Goal: Information Seeking & Learning: Get advice/opinions

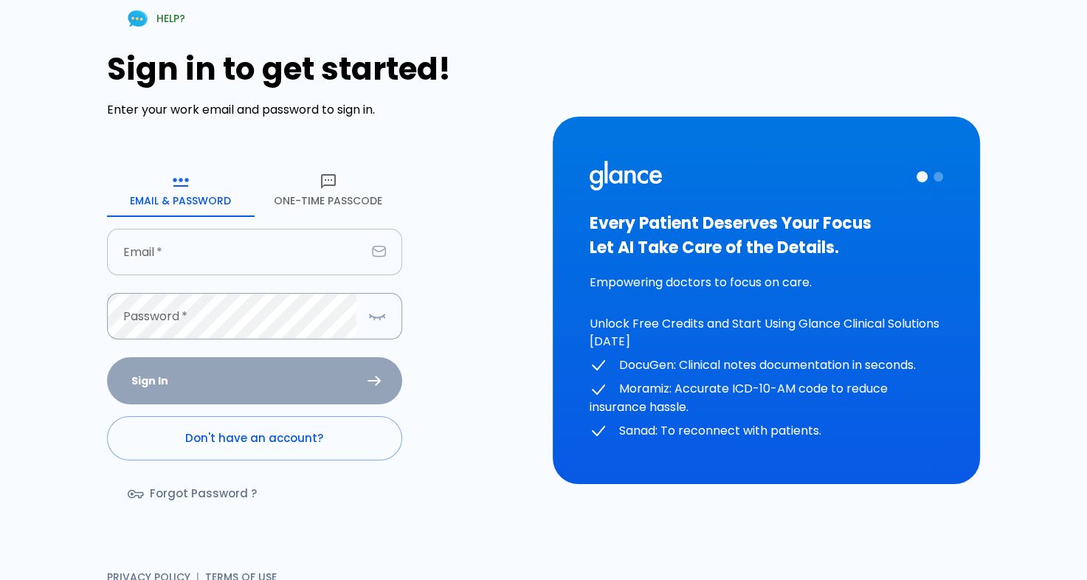
click at [311, 263] on input "Email   *" at bounding box center [236, 252] width 259 height 47
type input "[EMAIL_ADDRESS][DOMAIN_NAME]"
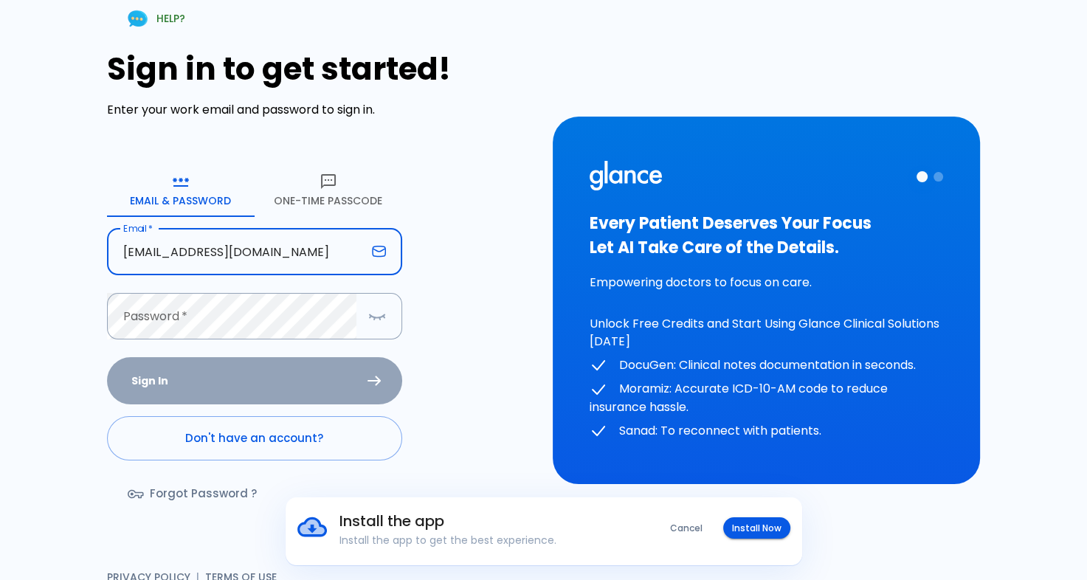
click at [234, 341] on form "Email & Password [SECURITY_DATA] Passcode Email   * [EMAIL_ADDRESS][DOMAIN_NAME…" at bounding box center [254, 346] width 295 height 364
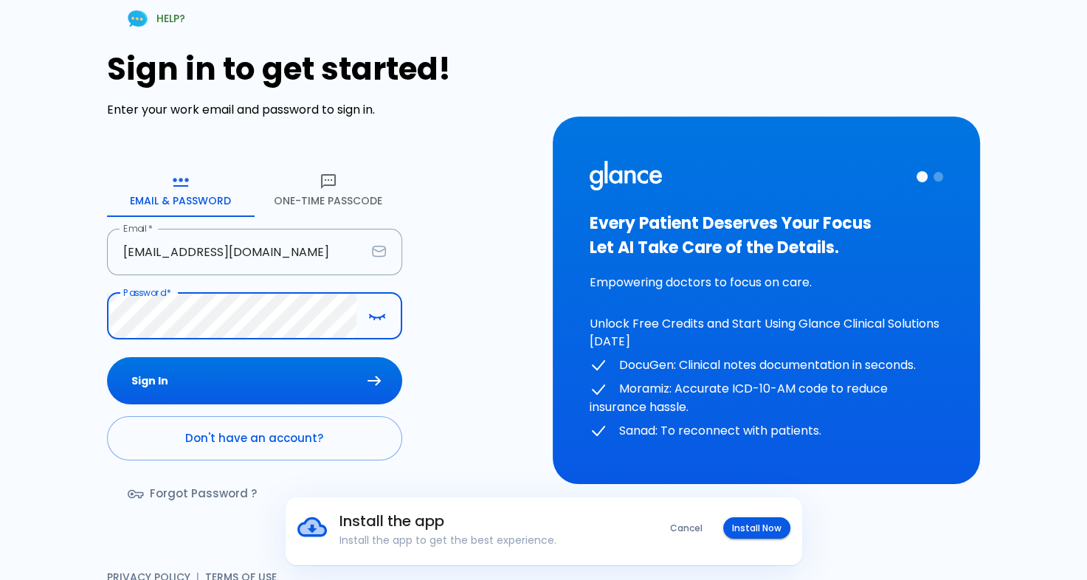
click at [107, 357] on button "Sign In" at bounding box center [254, 381] width 295 height 48
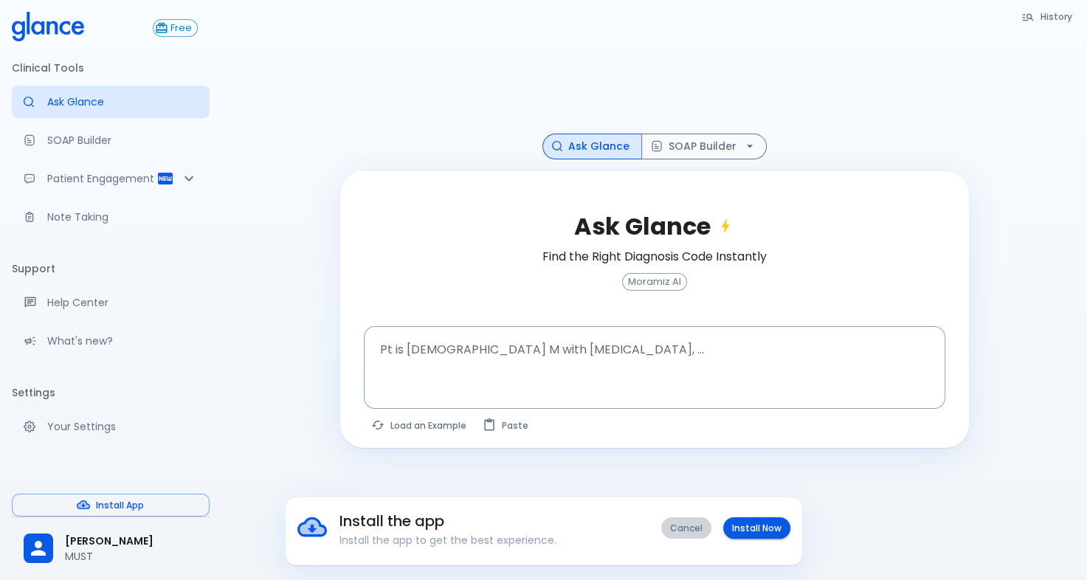
click at [696, 532] on button "Cancel" at bounding box center [686, 528] width 50 height 21
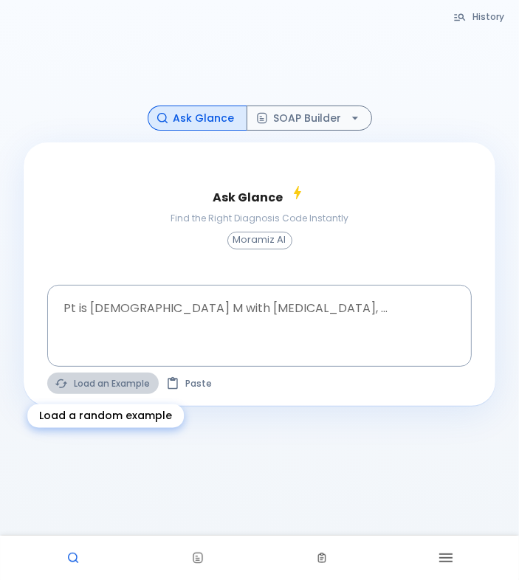
click at [124, 388] on button "Load an Example" at bounding box center [102, 383] width 111 height 21
type textarea "45F with DM2, right [MEDICAL_DATA], fever, WBC 14K, ESR 80, wound purulent, XR …"
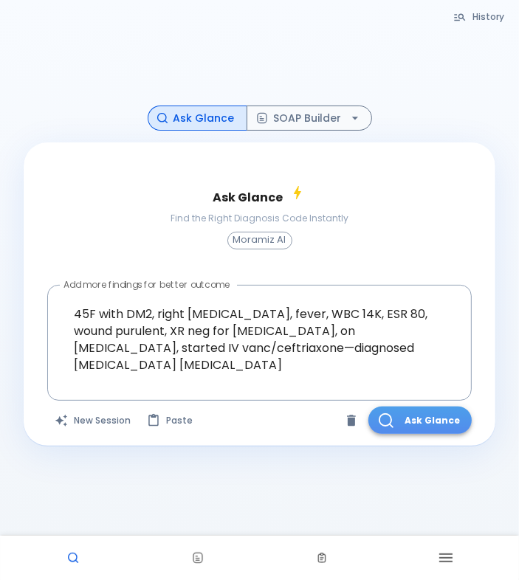
click at [425, 411] on button "Ask Glance" at bounding box center [419, 420] width 103 height 27
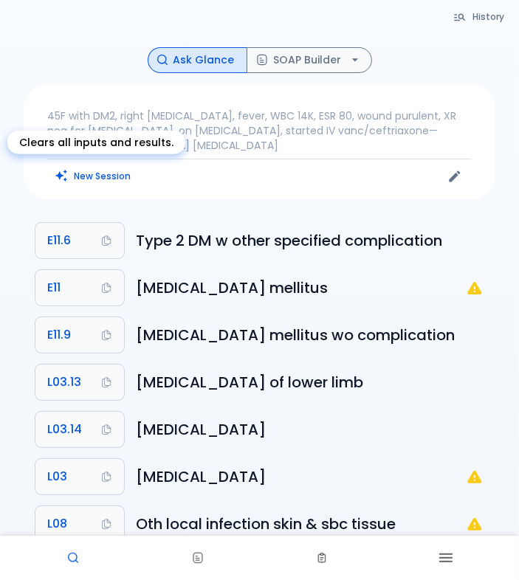
click at [127, 178] on button "New Session" at bounding box center [93, 175] width 92 height 21
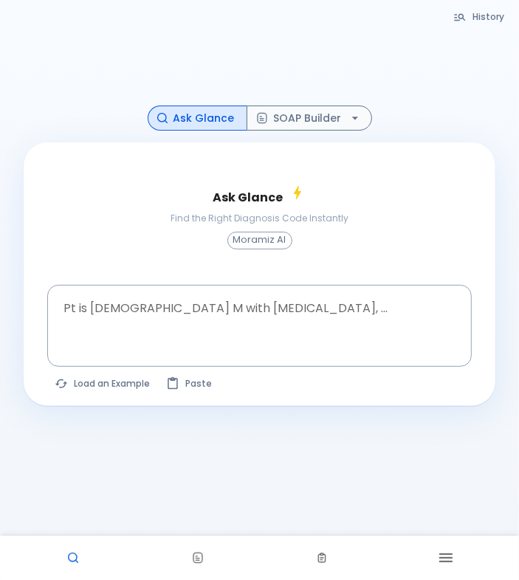
click at [259, 241] on span "Moramiz AI" at bounding box center [259, 240] width 63 height 11
click at [214, 301] on textarea "Pt is [DEMOGRAPHIC_DATA] M with [MEDICAL_DATA], ..." at bounding box center [260, 314] width 404 height 47
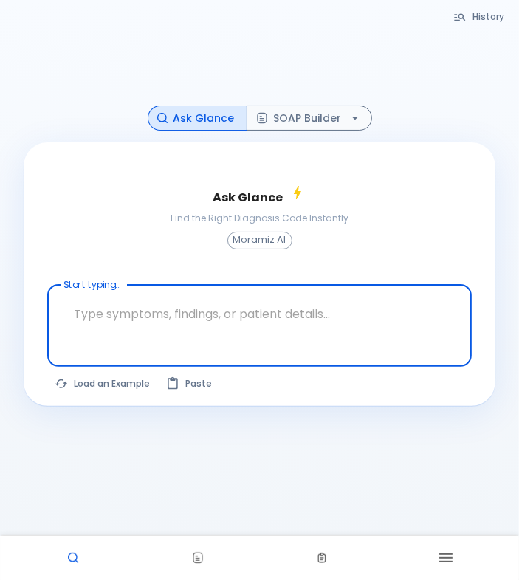
click at [289, 193] on icon at bounding box center [298, 193] width 18 height 18
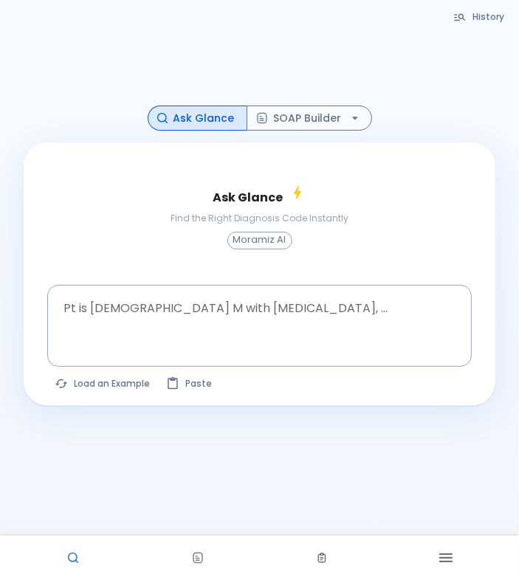
drag, startPoint x: 303, startPoint y: 185, endPoint x: 297, endPoint y: 192, distance: 8.9
click at [299, 190] on icon at bounding box center [298, 193] width 18 height 18
click at [295, 194] on icon at bounding box center [298, 193] width 18 height 18
click at [215, 325] on textarea "Pt is [DEMOGRAPHIC_DATA] M with [MEDICAL_DATA], ..." at bounding box center [260, 314] width 404 height 47
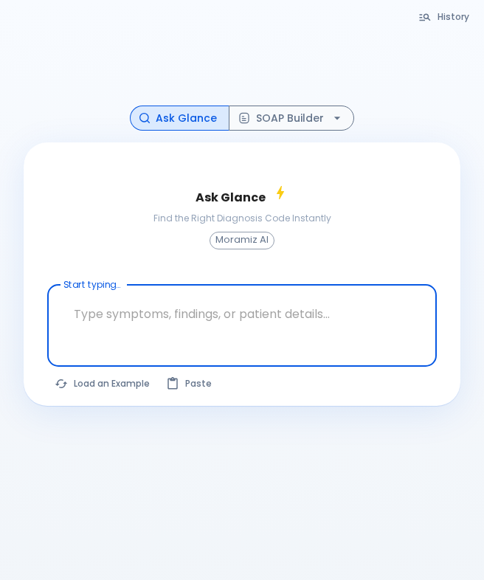
click at [89, 302] on textarea "Start typing..." at bounding box center [242, 314] width 369 height 47
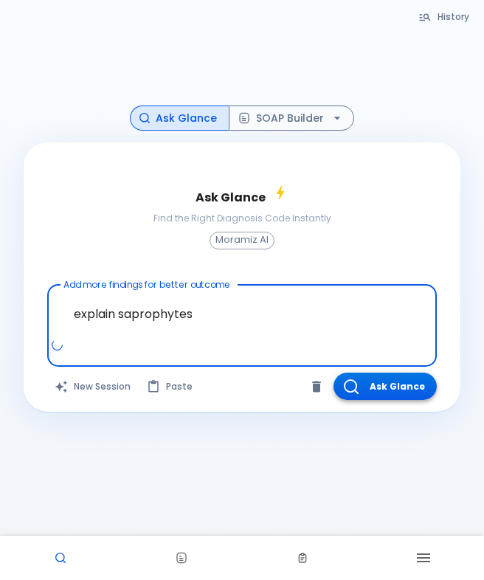
type textarea "explain saprophytes"
click at [366, 385] on button "Ask Glance" at bounding box center [385, 386] width 103 height 27
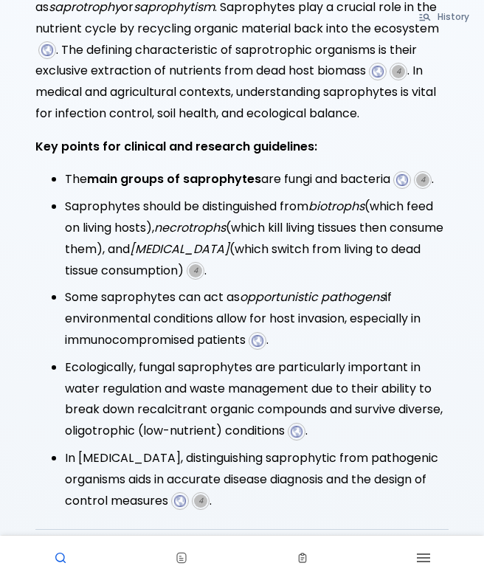
scroll to position [406, 0]
